Goal: Task Accomplishment & Management: Use online tool/utility

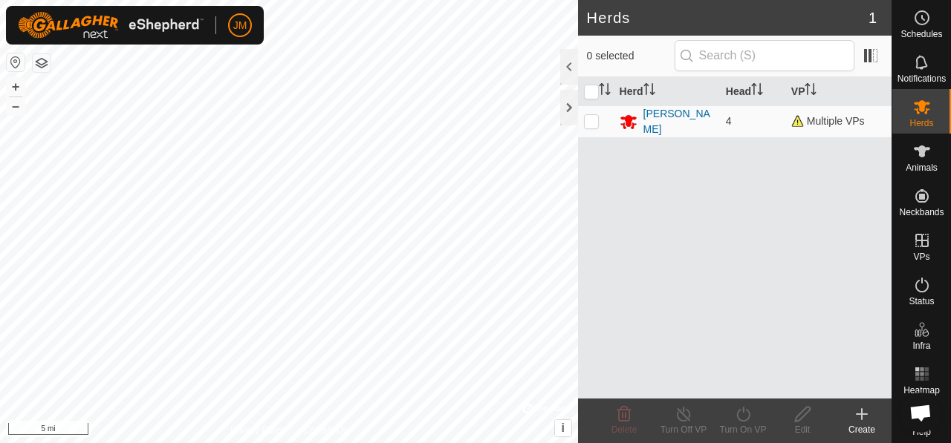
scroll to position [13, 0]
click at [672, 117] on div "[PERSON_NAME]" at bounding box center [678, 121] width 71 height 31
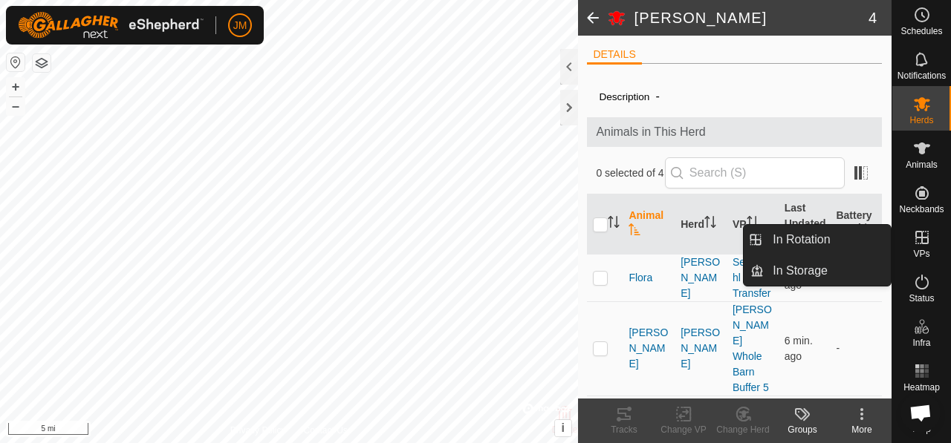
click at [913, 229] on icon at bounding box center [922, 238] width 18 height 18
click at [813, 241] on link "In Rotation" at bounding box center [827, 240] width 127 height 30
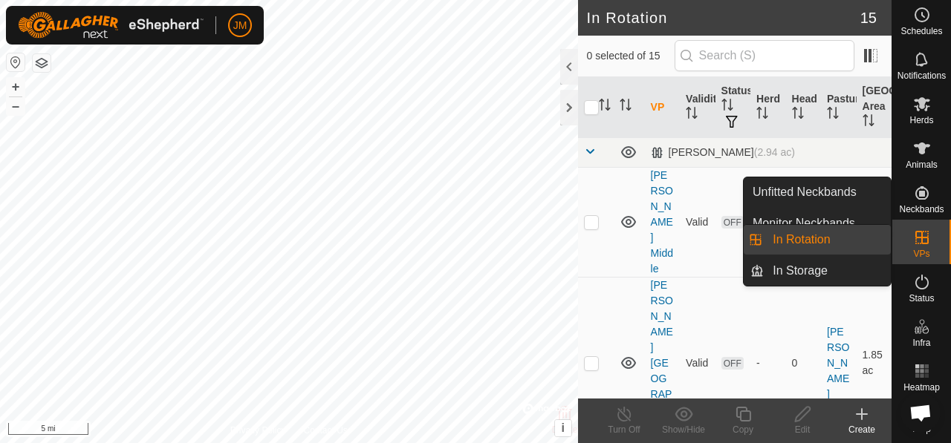
click at [919, 250] on span "VPs" at bounding box center [921, 254] width 16 height 9
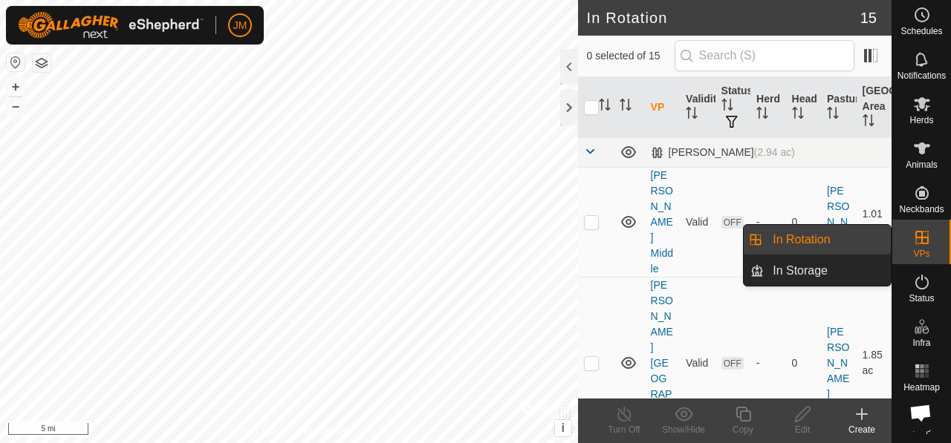
click at [806, 241] on link "In Rotation" at bounding box center [827, 240] width 127 height 30
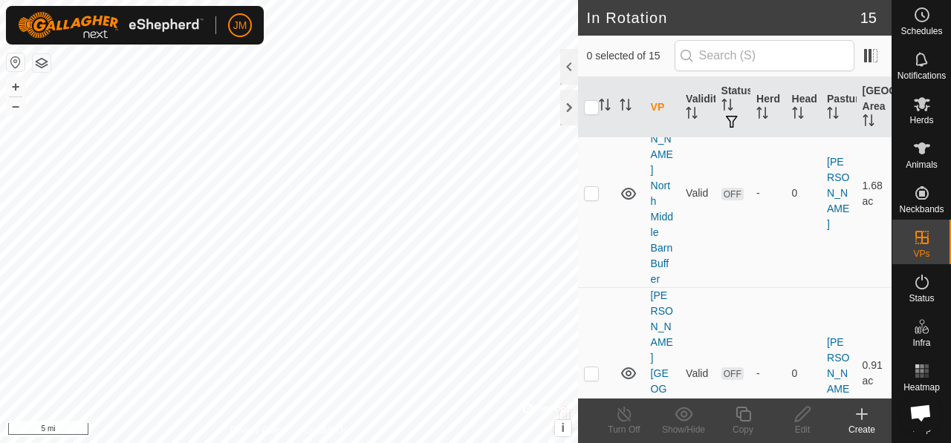
scroll to position [1253, 0]
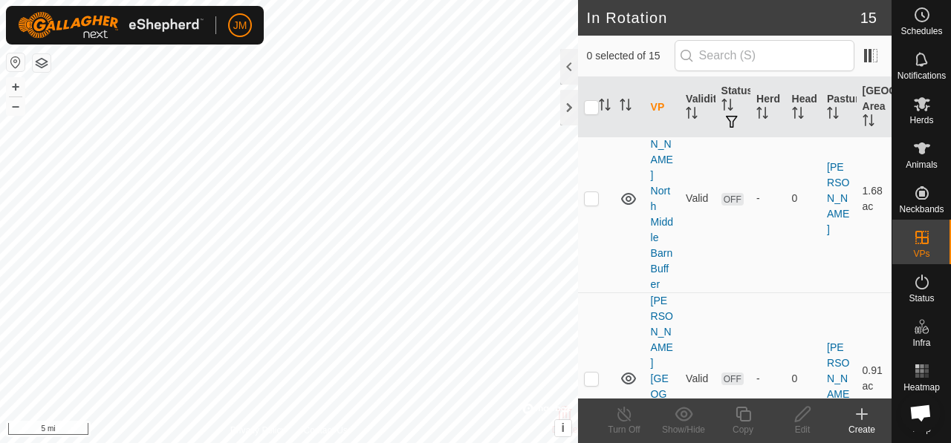
checkbox input "false"
